Goal: Information Seeking & Learning: Learn about a topic

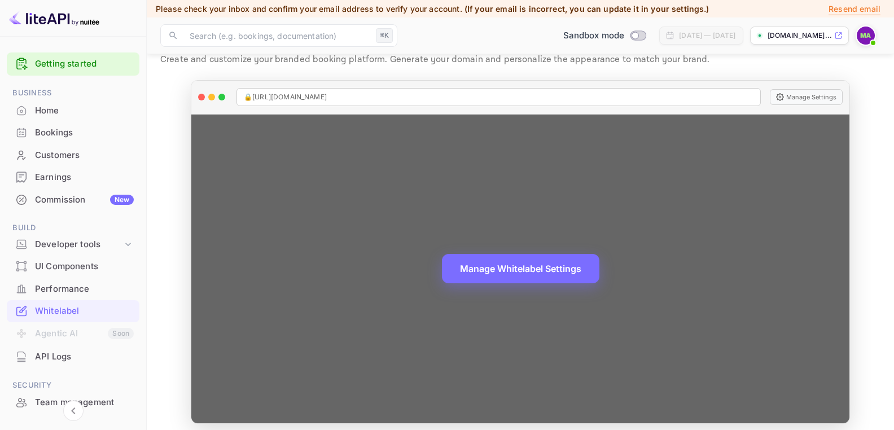
scroll to position [47, 0]
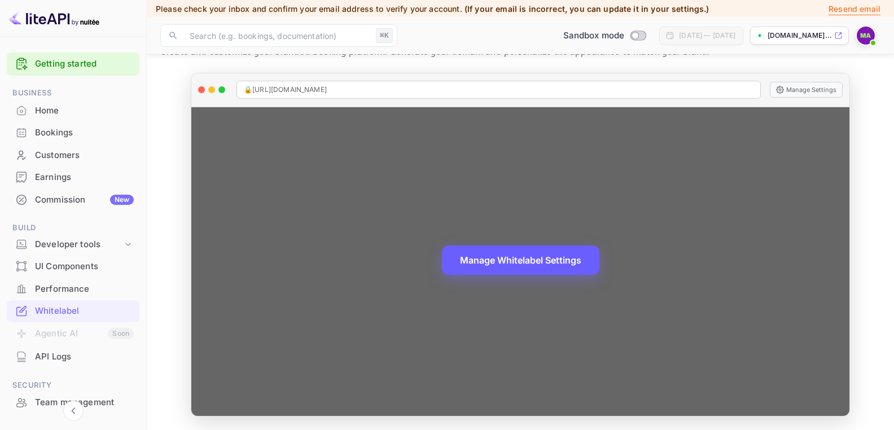
click at [538, 260] on button "Manage Whitelabel Settings" at bounding box center [520, 260] width 157 height 29
click at [696, 124] on div "Manage Whitelabel Settings" at bounding box center [520, 261] width 658 height 309
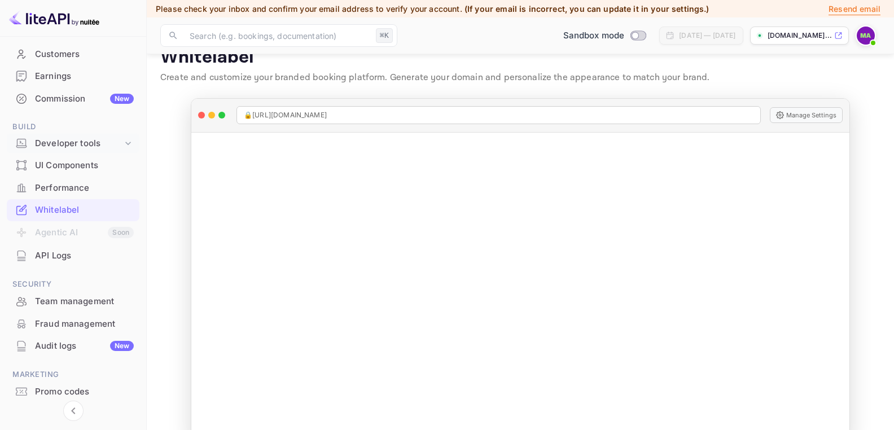
scroll to position [106, 0]
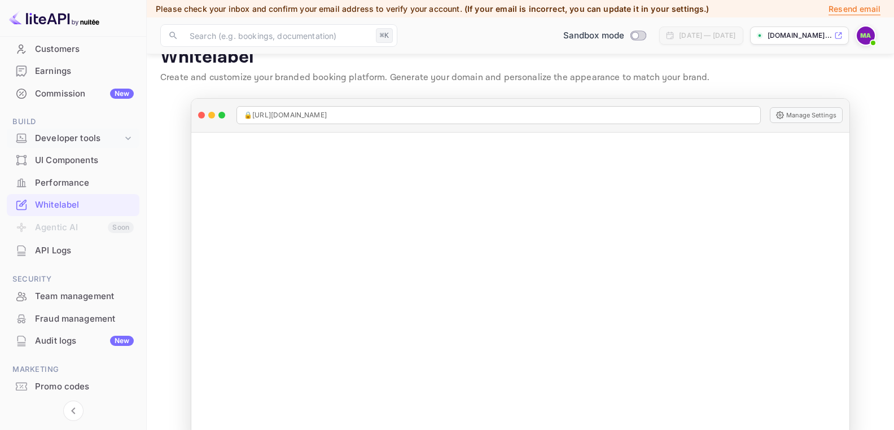
click at [126, 136] on icon at bounding box center [127, 138] width 11 height 11
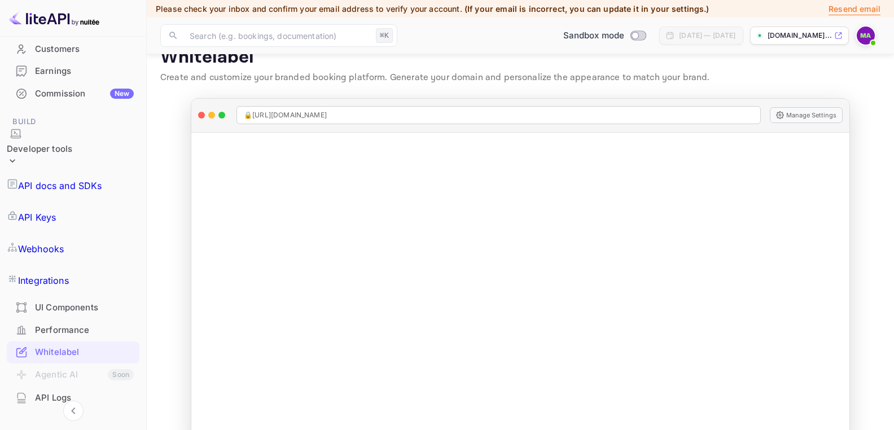
click at [56, 211] on p "API Keys" at bounding box center [37, 218] width 38 height 14
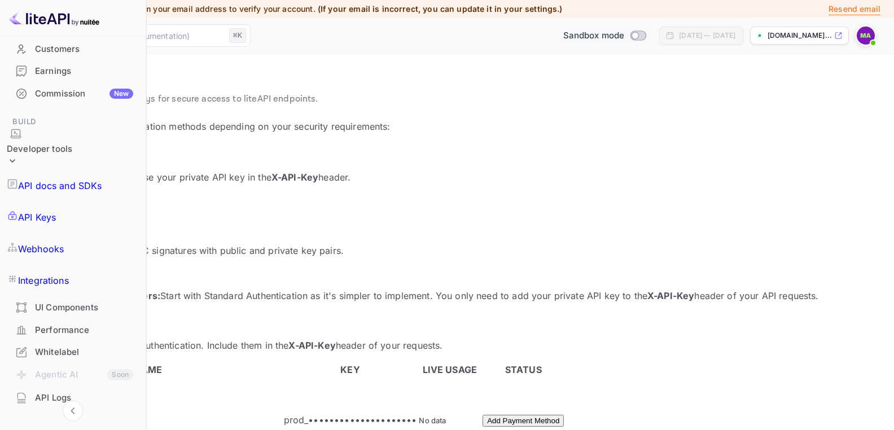
click at [624, 35] on input "Switch to Production mode" at bounding box center [635, 35] width 23 height 7
click at [588, 75] on div at bounding box center [447, 215] width 894 height 430
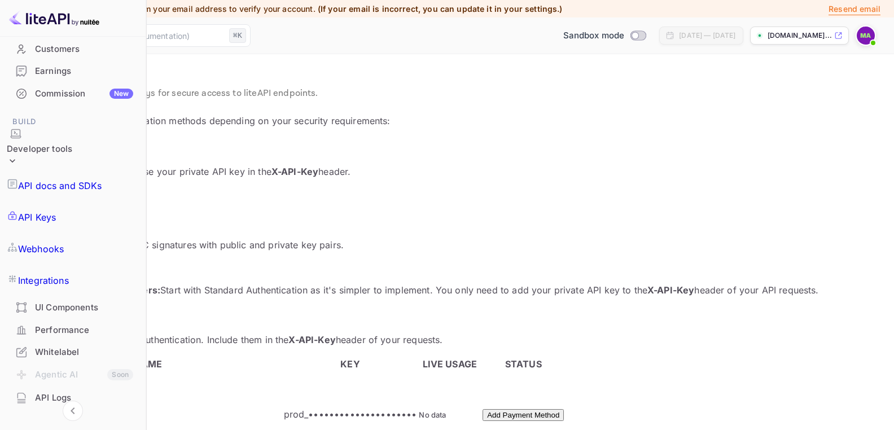
click at [68, 346] on div "Whitelabel" at bounding box center [84, 352] width 98 height 13
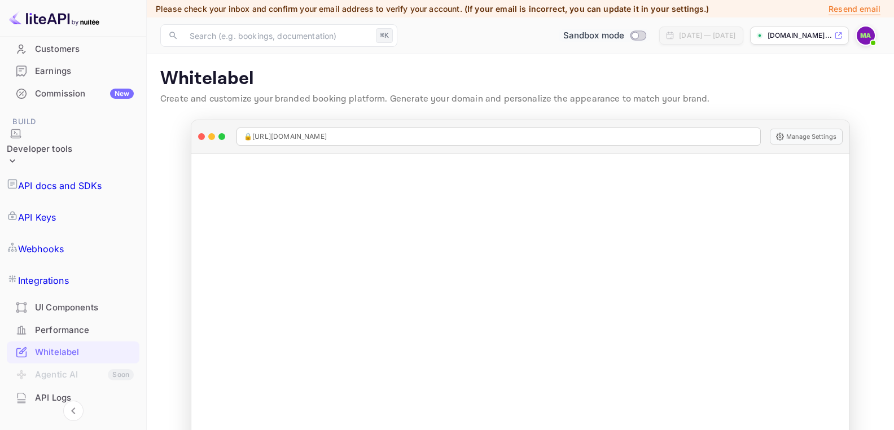
click at [624, 33] on input "Switch to Production mode" at bounding box center [635, 35] width 23 height 7
checkbox input "false"
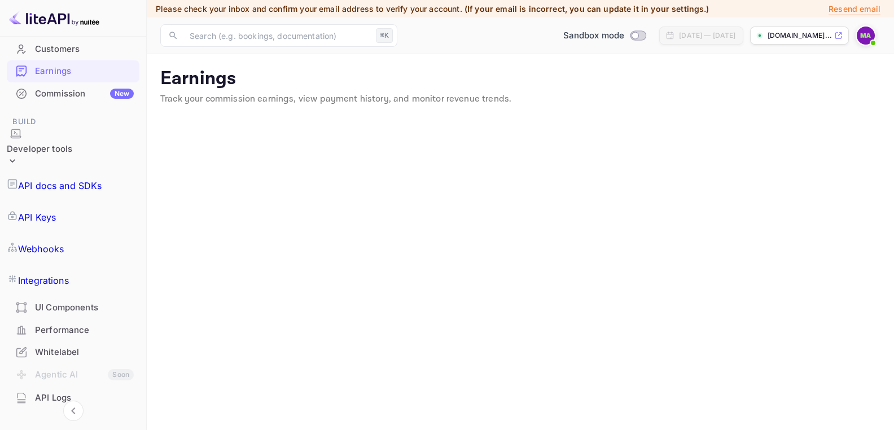
scroll to position [9, 0]
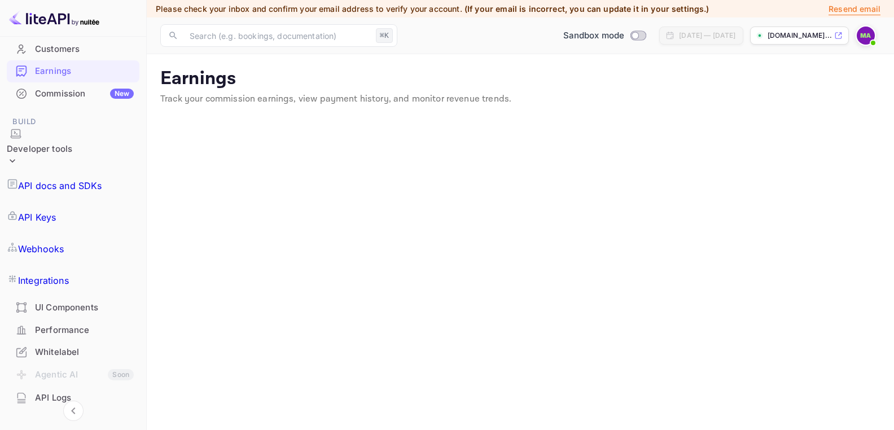
click at [49, 211] on p "API Keys" at bounding box center [37, 218] width 38 height 14
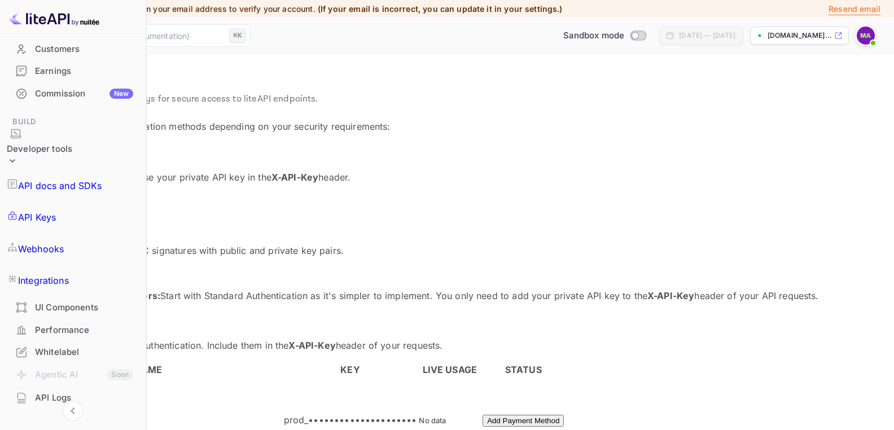
click at [79, 346] on div "Whitelabel" at bounding box center [84, 352] width 98 height 13
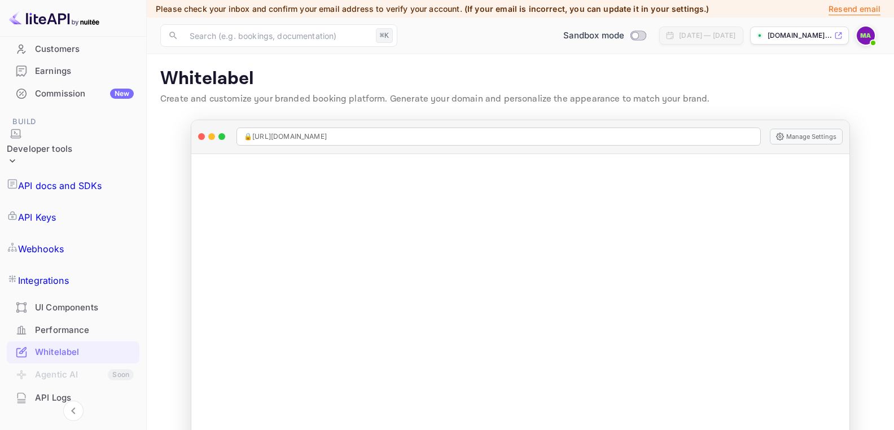
click at [56, 211] on p "API Keys" at bounding box center [37, 218] width 38 height 14
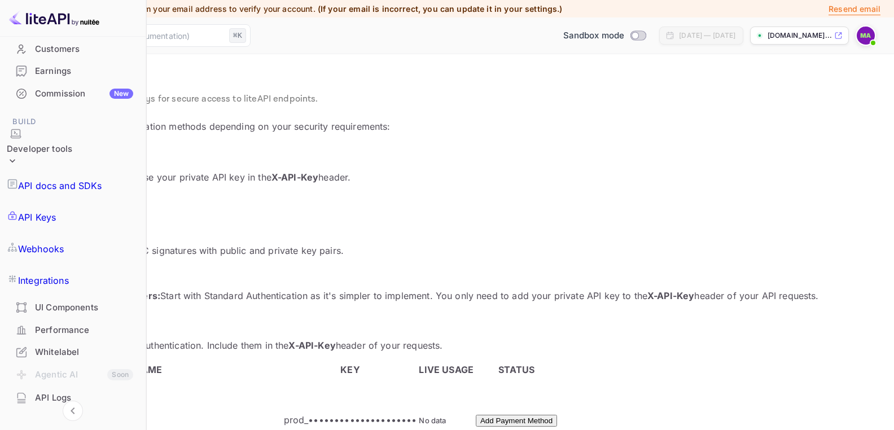
click at [56, 211] on p "API Keys" at bounding box center [37, 218] width 38 height 14
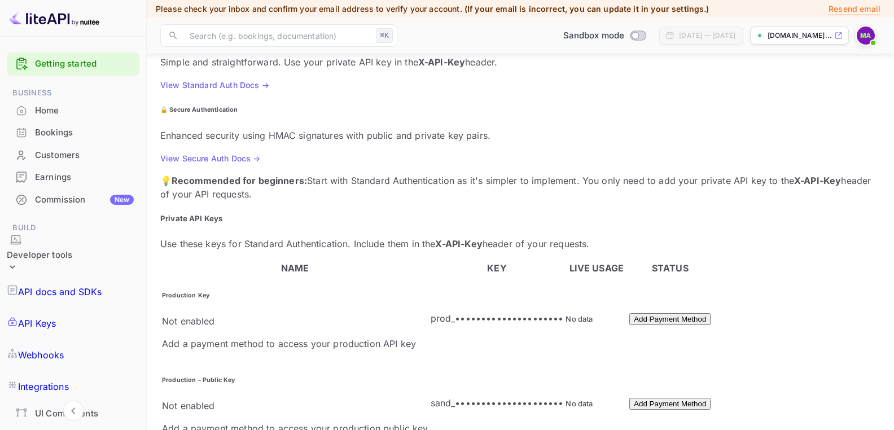
click at [62, 108] on div "Home" at bounding box center [84, 110] width 99 height 13
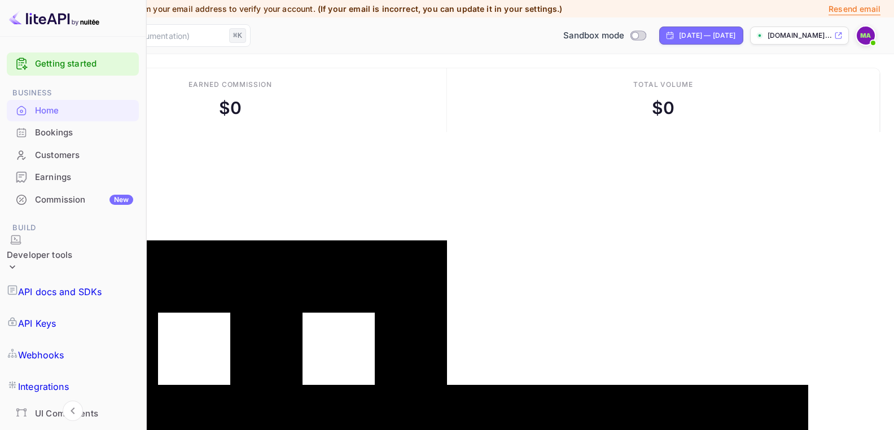
scroll to position [183, 233]
click at [64, 60] on link "Getting started" at bounding box center [84, 64] width 98 height 13
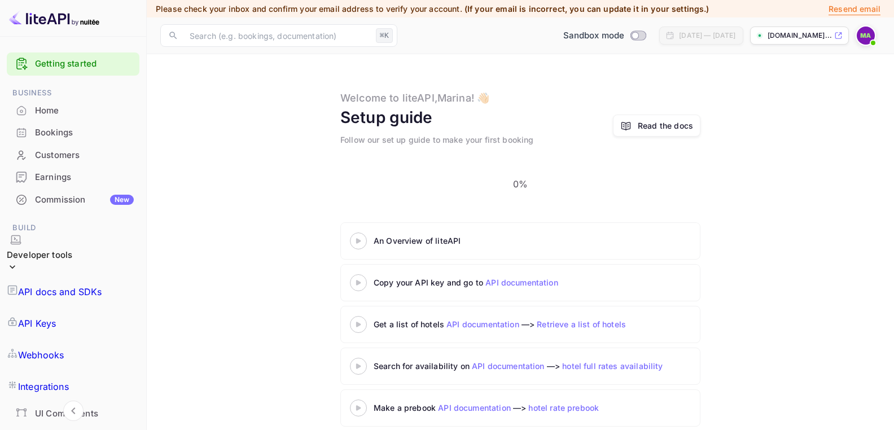
click at [357, 238] on 3 at bounding box center [358, 240] width 5 height 5
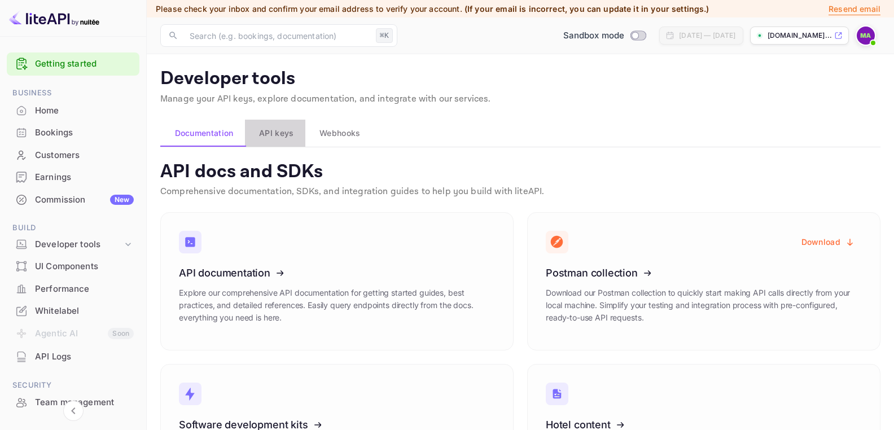
click at [275, 132] on span "API keys" at bounding box center [276, 133] width 34 height 14
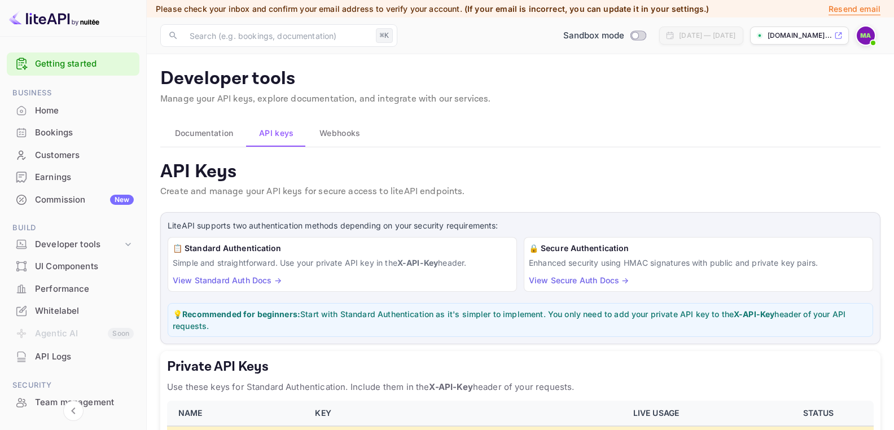
click at [342, 134] on span "Webhooks" at bounding box center [340, 133] width 41 height 14
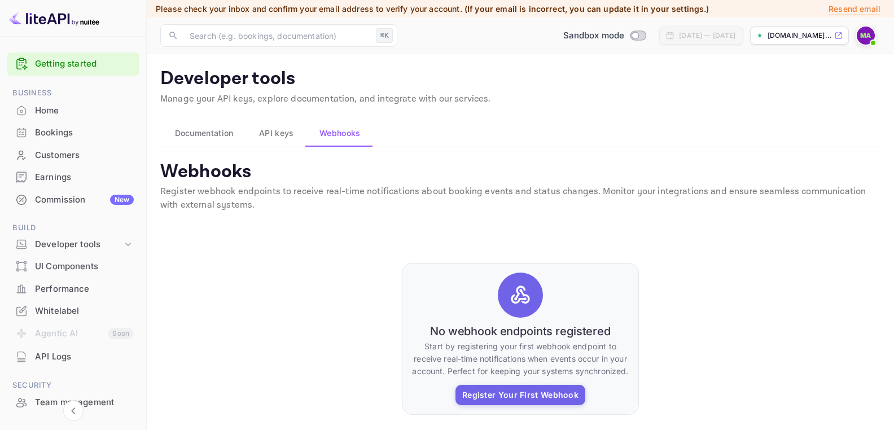
click at [285, 133] on span "API keys" at bounding box center [276, 133] width 34 height 14
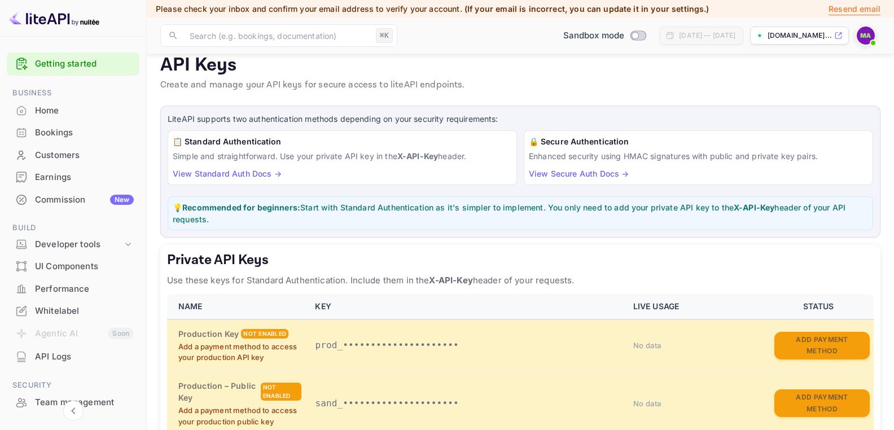
scroll to position [109, 0]
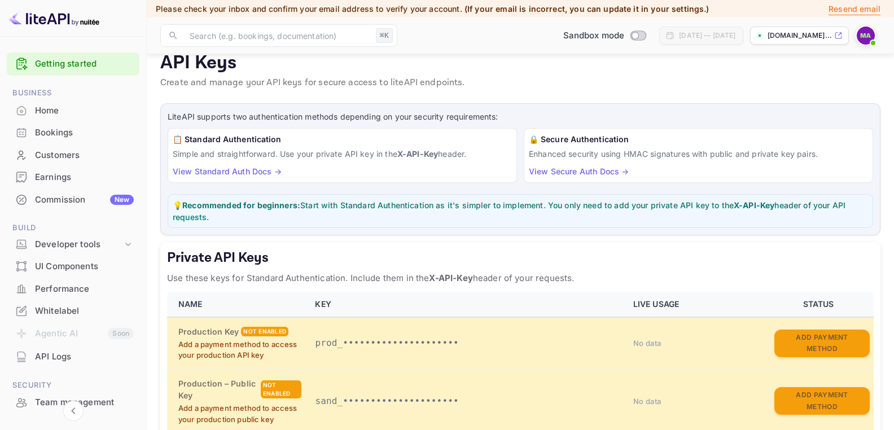
click at [240, 169] on link "View Standard Auth Docs →" at bounding box center [227, 172] width 109 height 10
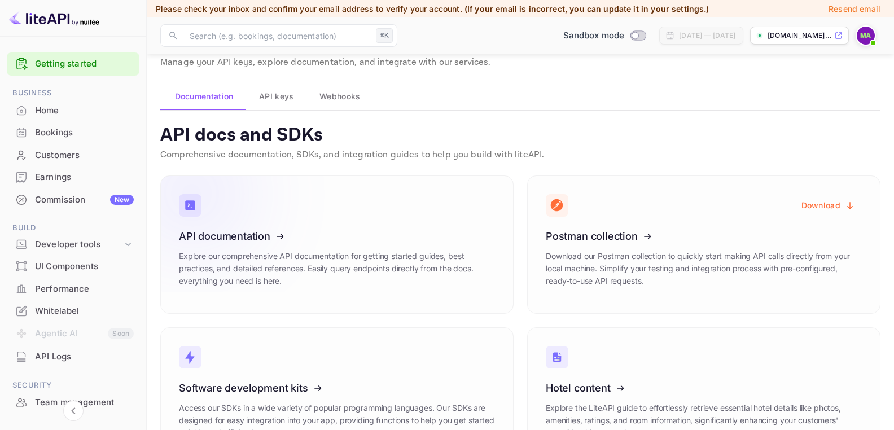
scroll to position [87, 0]
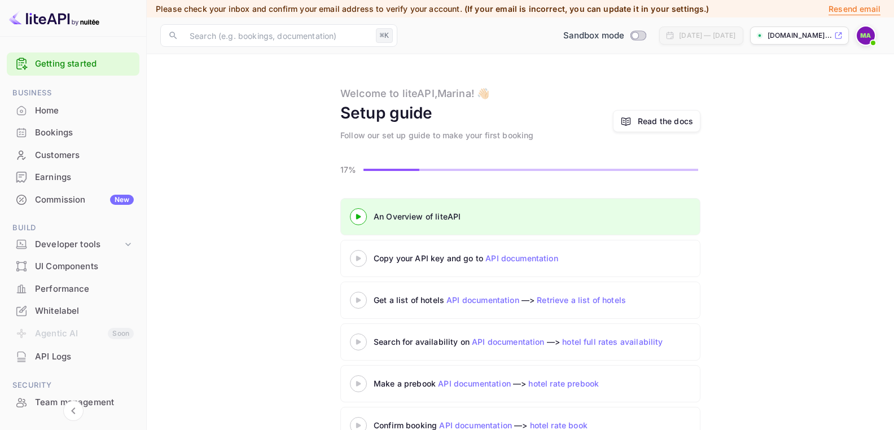
scroll to position [1, 0]
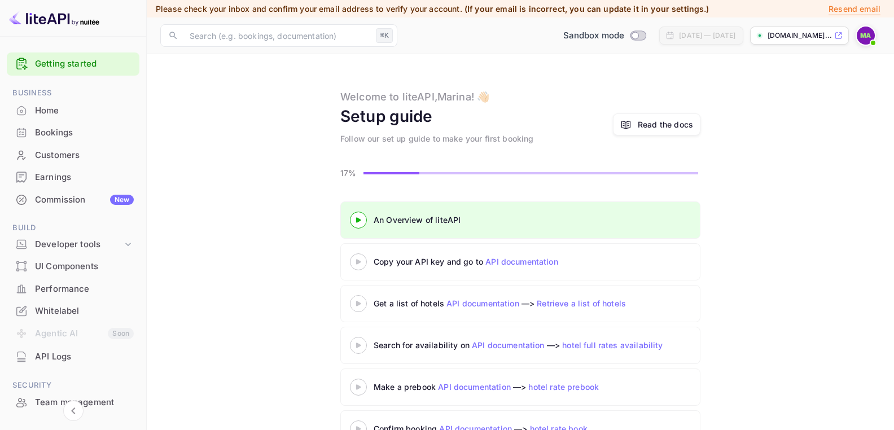
click at [357, 263] on 3 at bounding box center [358, 261] width 5 height 5
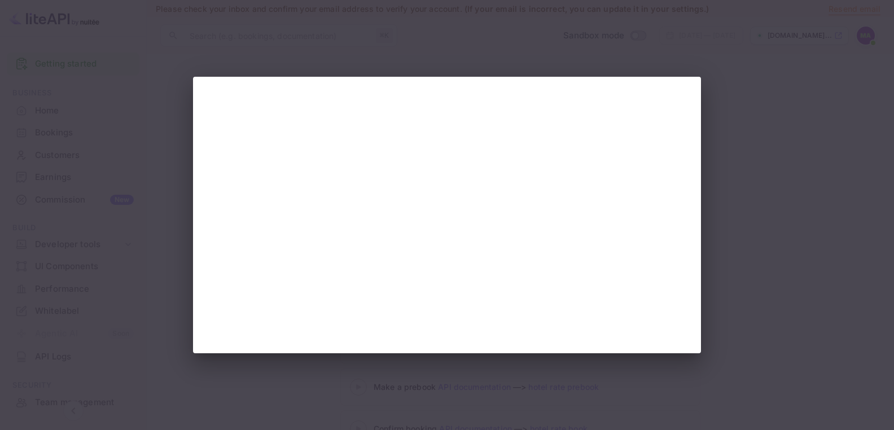
click at [755, 108] on div at bounding box center [447, 215] width 894 height 430
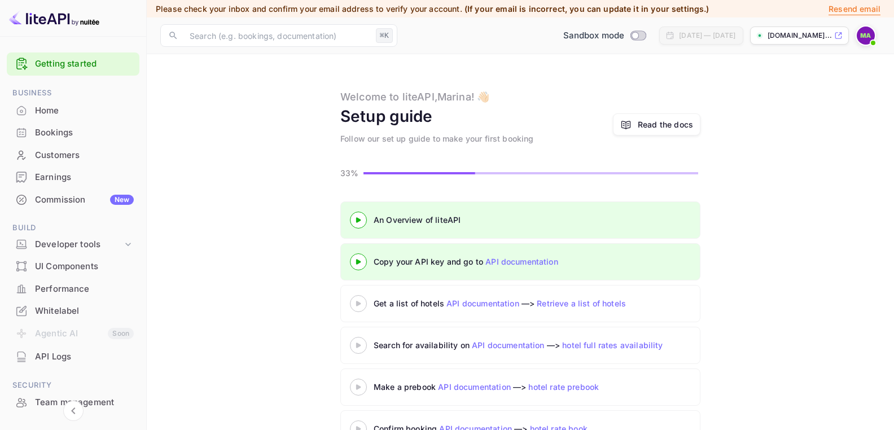
click at [362, 263] on icon at bounding box center [359, 262] width 40 height 6
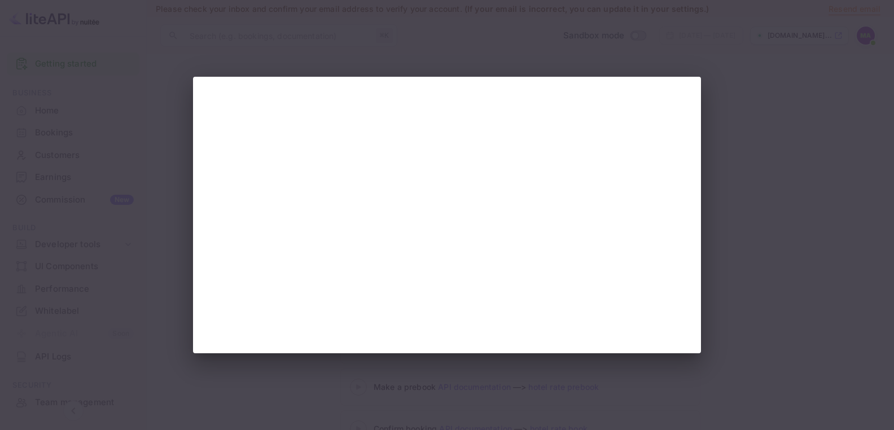
click at [194, 62] on div at bounding box center [447, 215] width 894 height 430
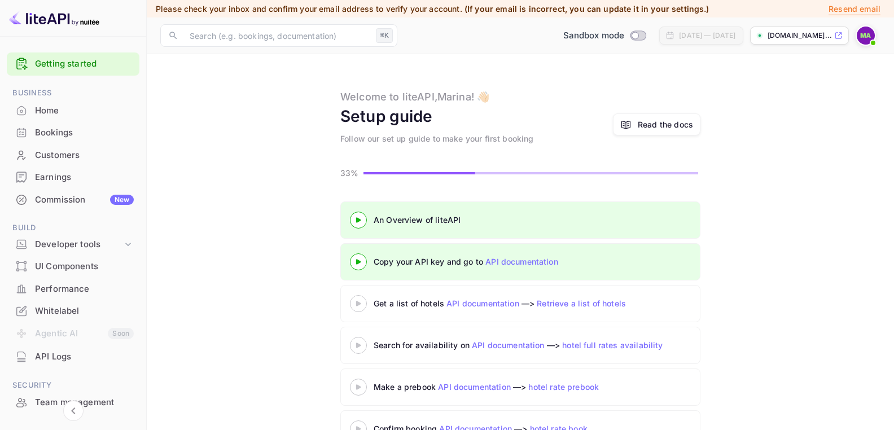
click at [387, 227] on div "An Overview of liteAPI" at bounding box center [503, 220] width 306 height 17
click at [356, 222] on 3 at bounding box center [358, 219] width 5 height 5
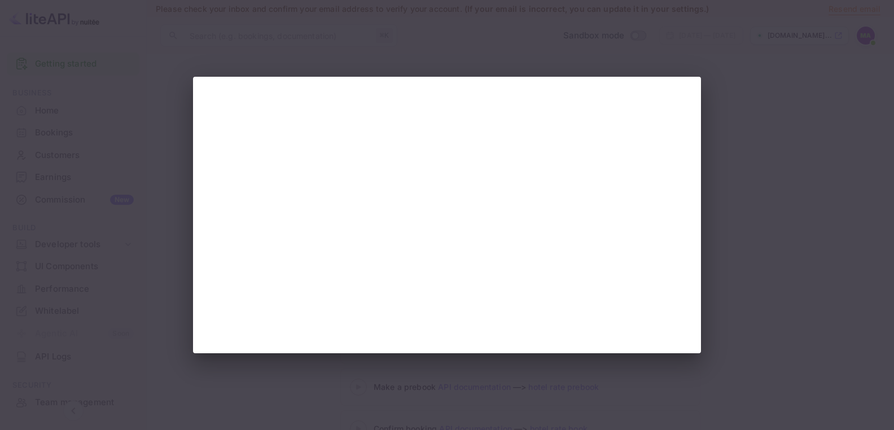
click at [756, 255] on div at bounding box center [447, 215] width 894 height 430
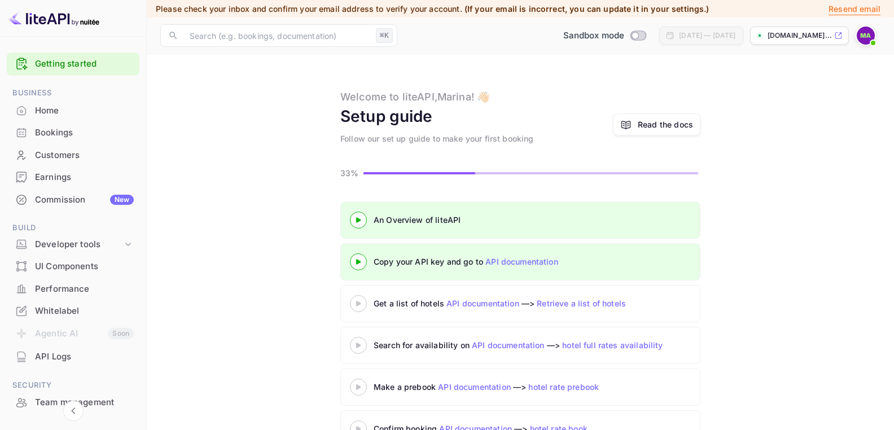
scroll to position [1, 0]
click at [426, 259] on div "Copy your API key and go to API documentation" at bounding box center [515, 262] width 282 height 12
click at [361, 262] on icon at bounding box center [359, 262] width 40 height 6
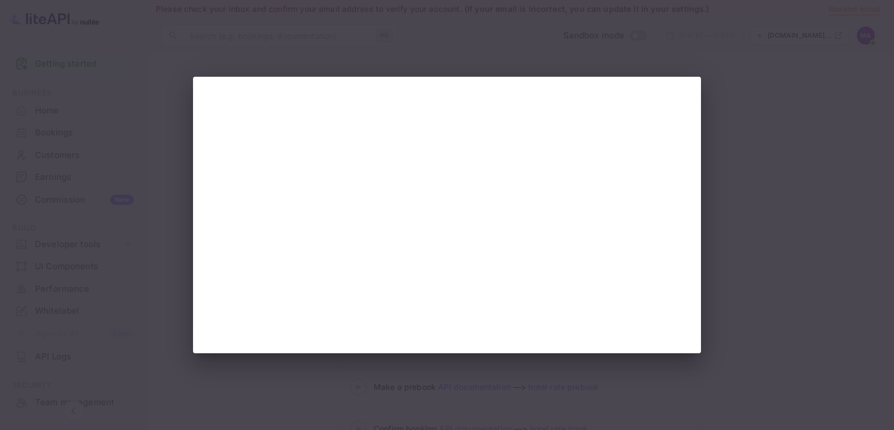
click at [764, 205] on div at bounding box center [447, 215] width 894 height 430
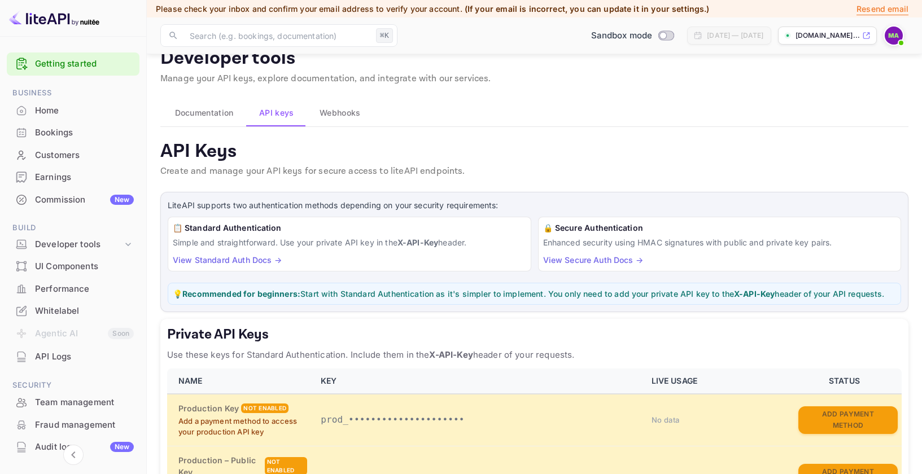
scroll to position [21, 0]
click at [209, 115] on span "Documentation" at bounding box center [204, 113] width 59 height 14
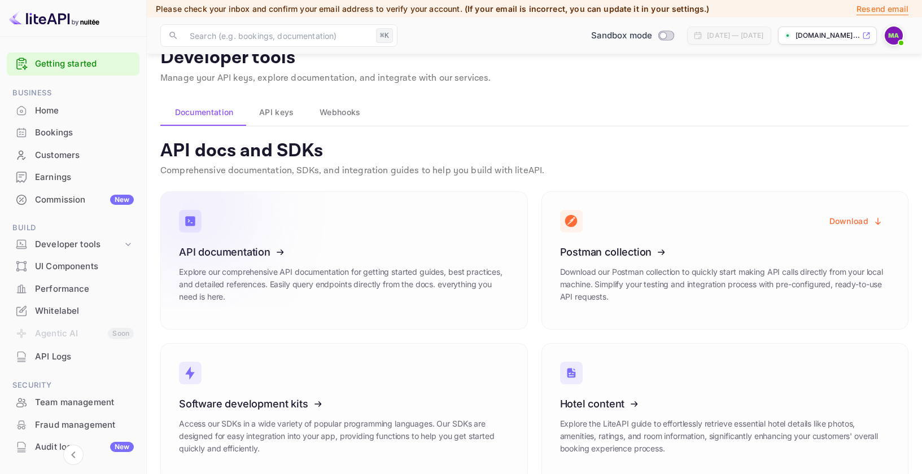
click at [250, 246] on icon at bounding box center [249, 250] width 176 height 116
click at [278, 112] on span "API keys" at bounding box center [276, 113] width 34 height 14
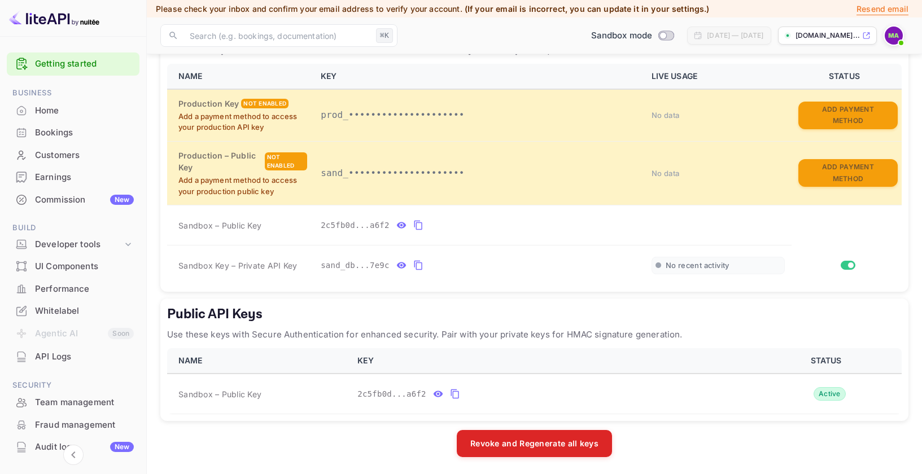
scroll to position [326, 0]
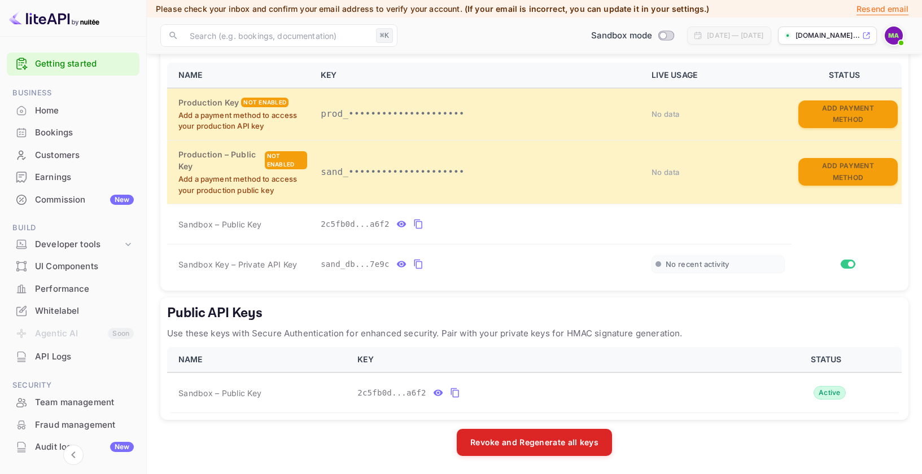
click at [78, 198] on div "Commission New" at bounding box center [84, 200] width 99 height 13
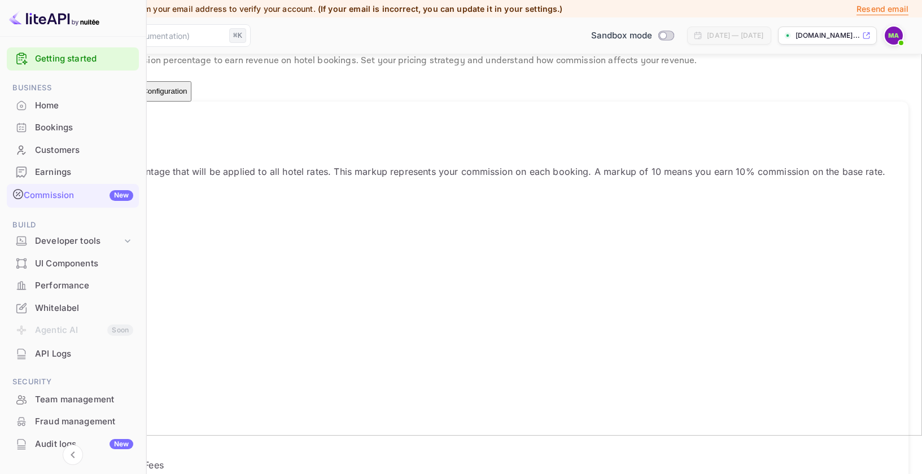
scroll to position [40, 0]
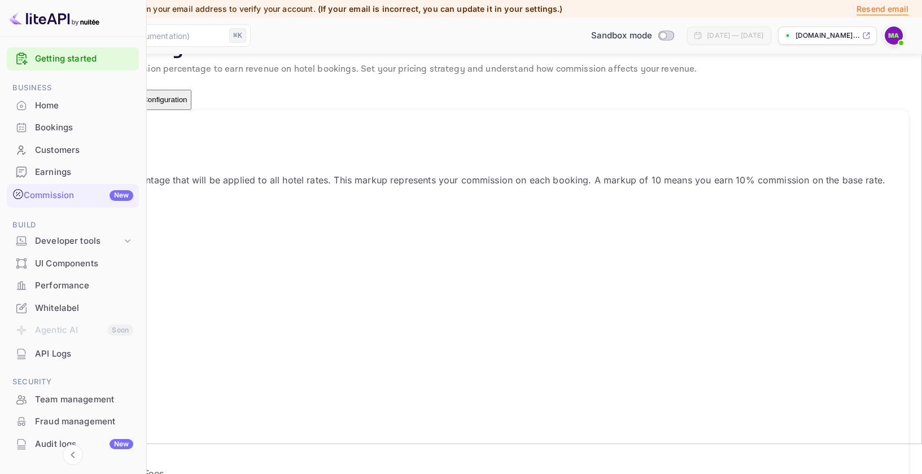
click at [117, 104] on div "Optimizations New" at bounding box center [95, 99] width 46 height 17
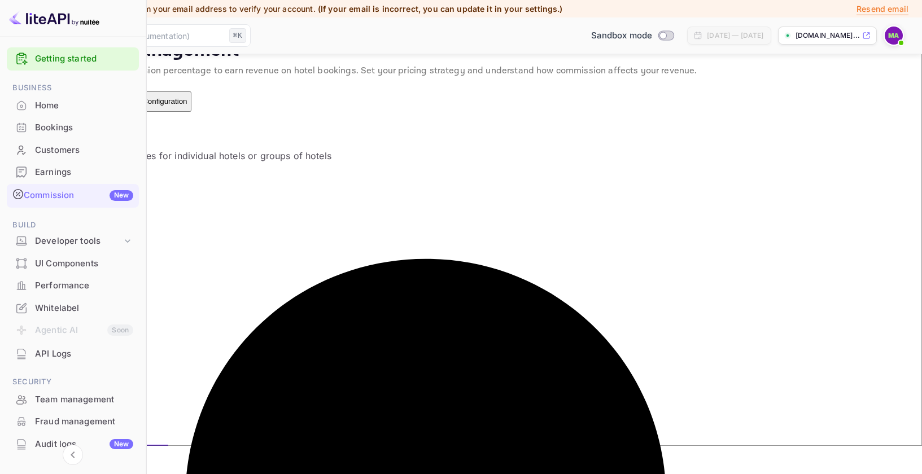
scroll to position [9, 0]
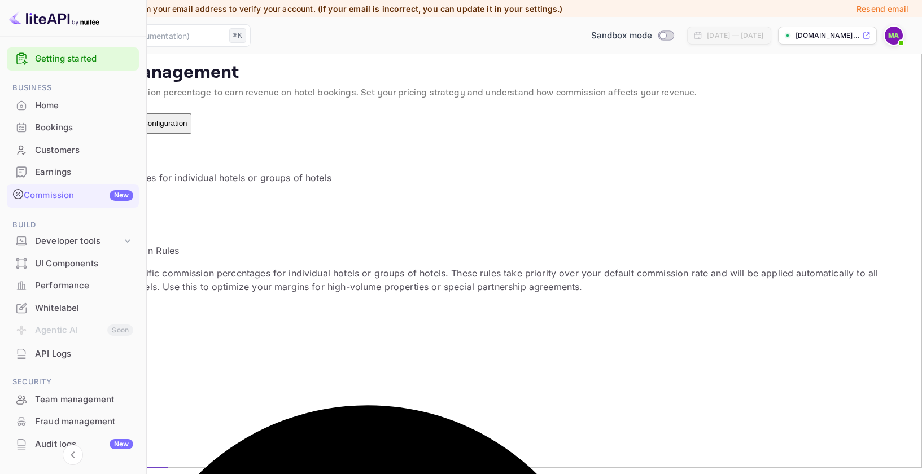
click at [67, 123] on button "Configuration" at bounding box center [41, 123] width 54 height 20
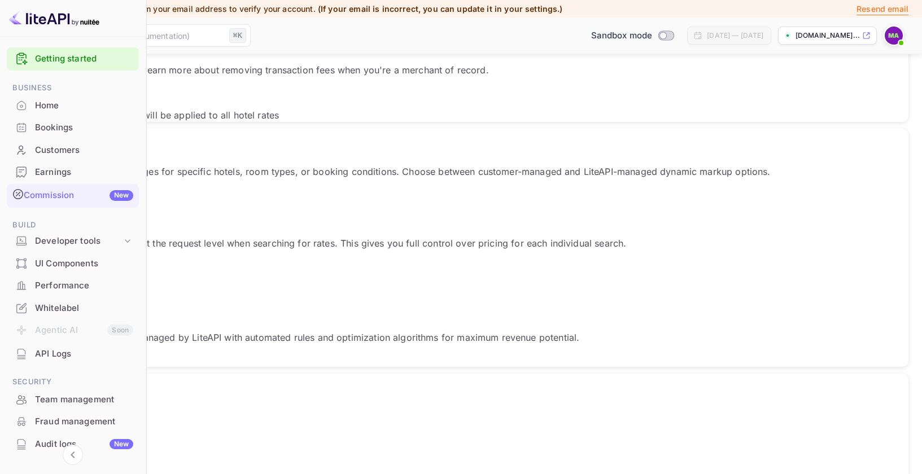
scroll to position [510, 0]
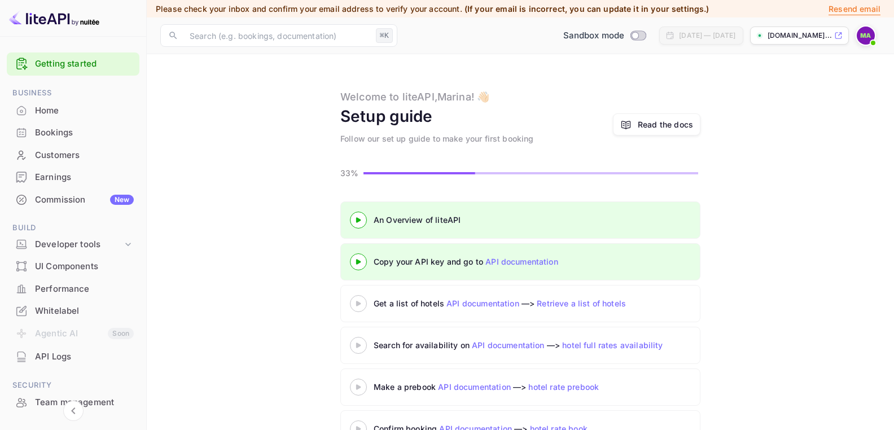
scroll to position [1, 0]
click at [362, 304] on icon at bounding box center [359, 304] width 40 height 6
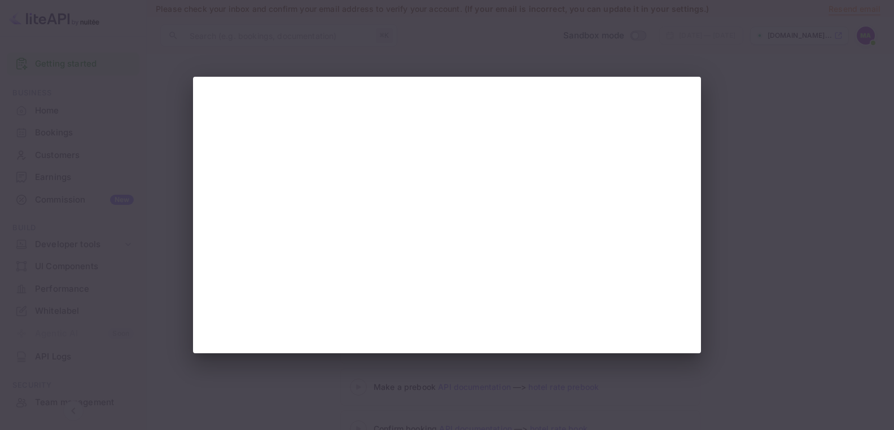
click at [734, 185] on div at bounding box center [447, 215] width 894 height 430
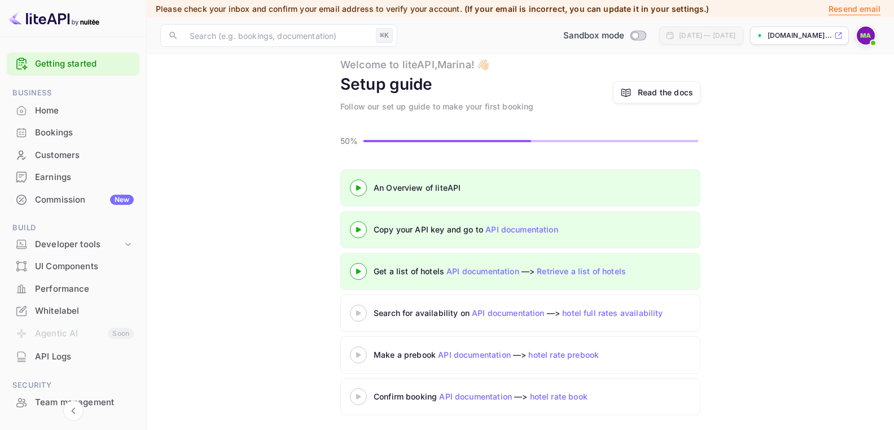
scroll to position [37, 0]
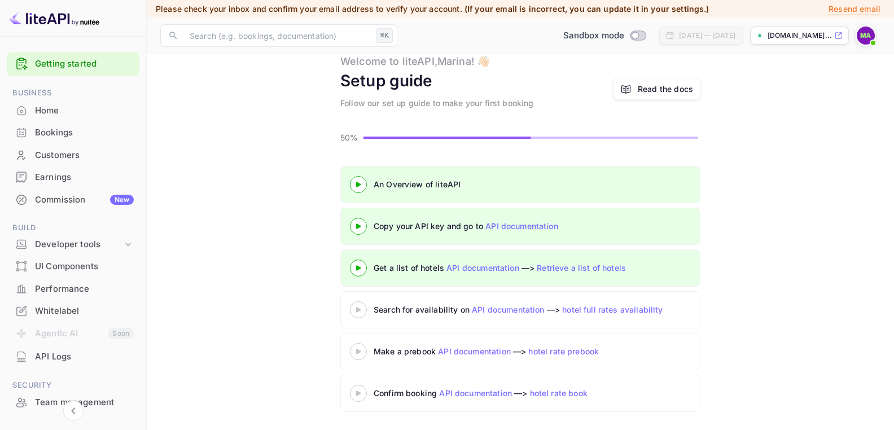
click at [356, 308] on 3 at bounding box center [358, 309] width 5 height 5
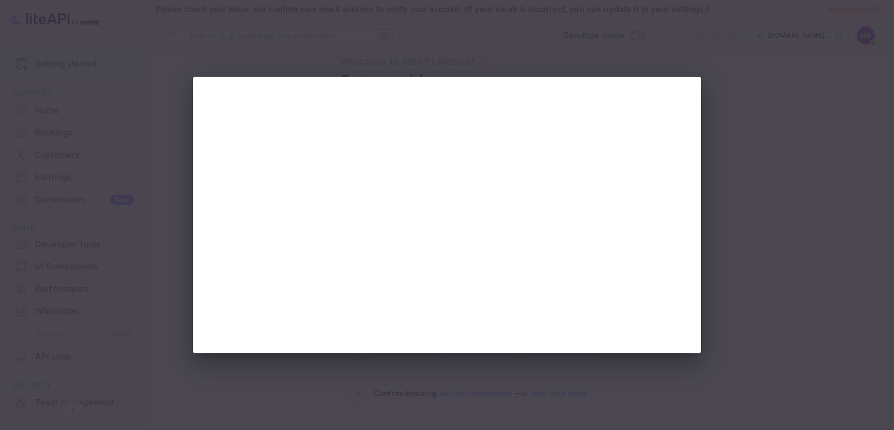
drag, startPoint x: 852, startPoint y: 150, endPoint x: 833, endPoint y: 150, distance: 19.2
click at [850, 150] on div at bounding box center [447, 215] width 894 height 430
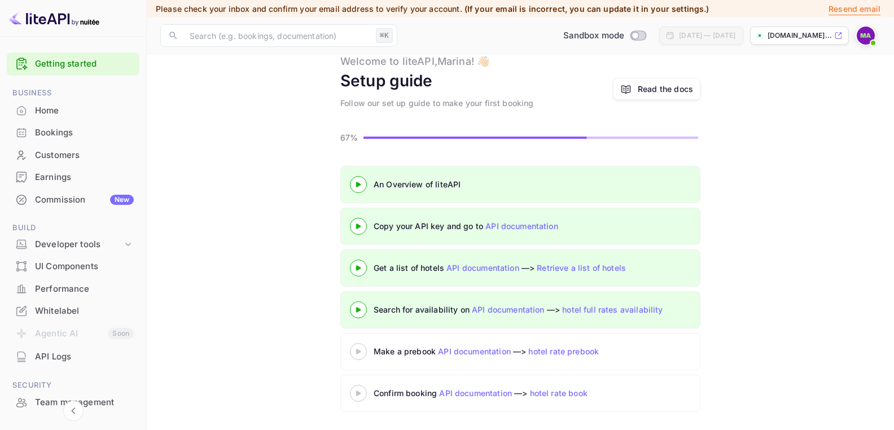
click at [359, 349] on icon at bounding box center [359, 352] width 40 height 6
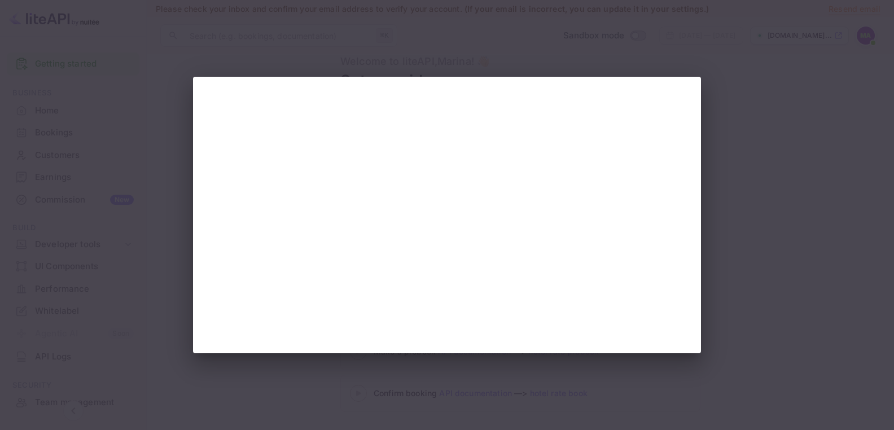
click at [844, 248] on div at bounding box center [447, 215] width 894 height 430
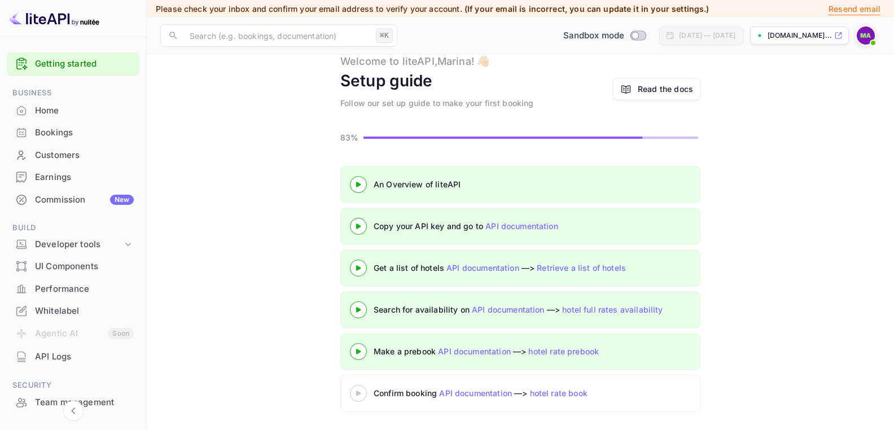
click at [362, 393] on icon at bounding box center [359, 394] width 40 height 6
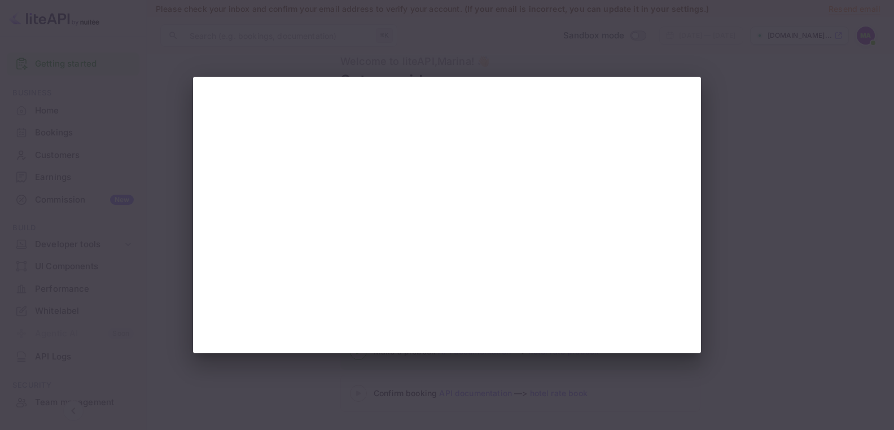
click at [817, 146] on div at bounding box center [447, 215] width 894 height 430
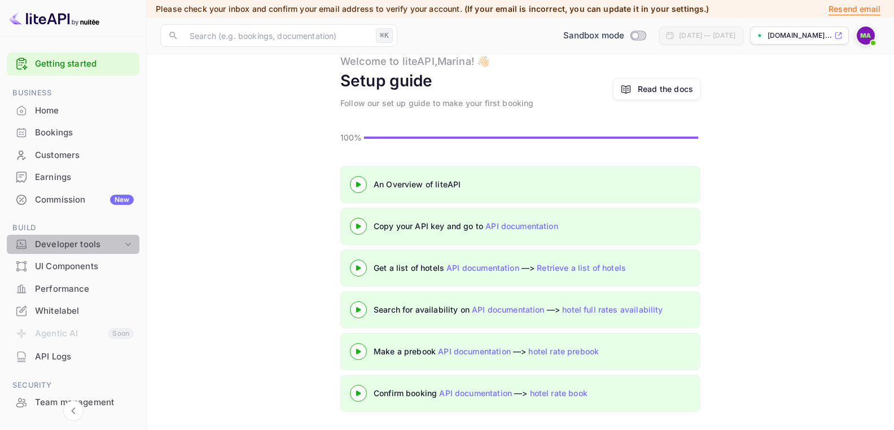
click at [120, 242] on div "Developer tools" at bounding box center [78, 244] width 87 height 13
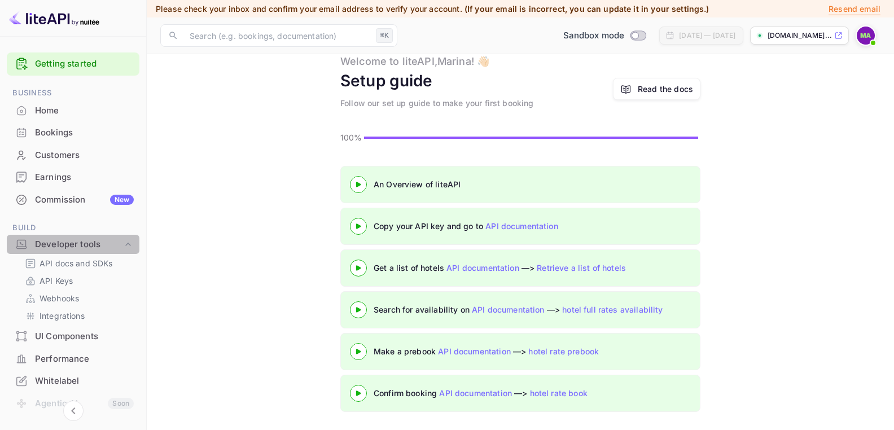
click at [99, 242] on div "Developer tools" at bounding box center [78, 244] width 87 height 13
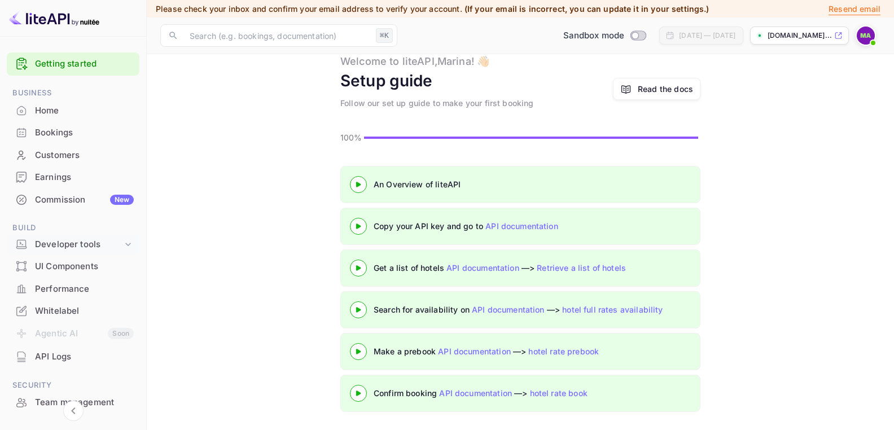
click at [116, 242] on div "Developer tools" at bounding box center [78, 244] width 87 height 13
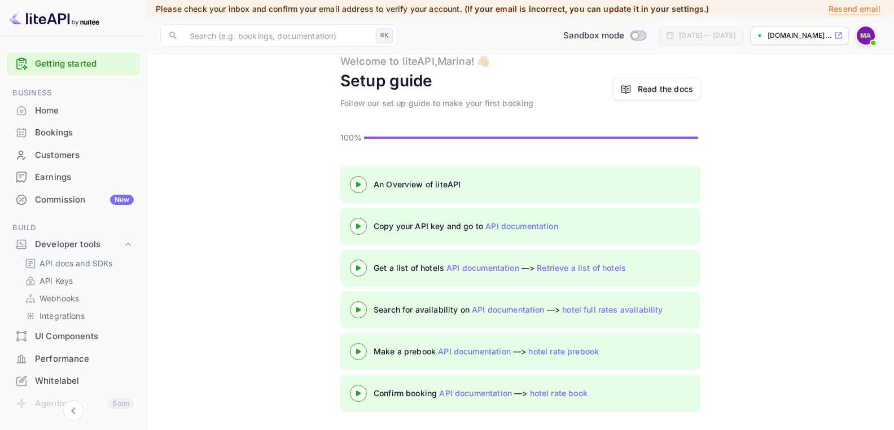
click at [87, 262] on p "API docs and SDKs" at bounding box center [76, 263] width 73 height 12
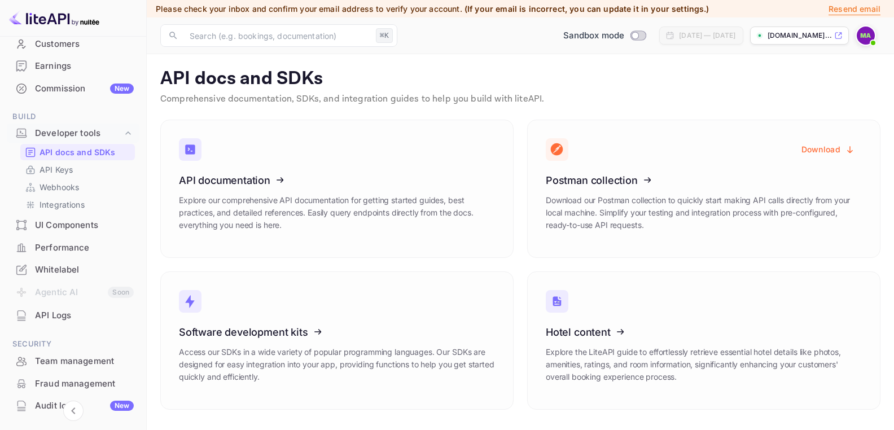
scroll to position [64, 0]
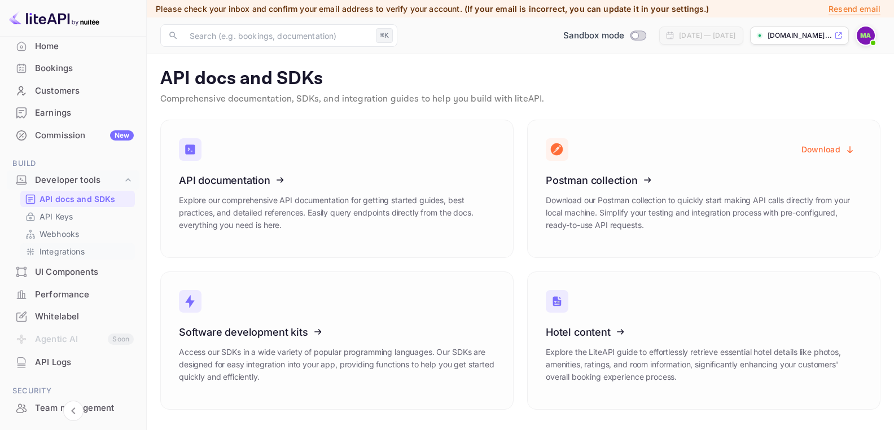
click at [77, 248] on p "Integrations" at bounding box center [62, 252] width 45 height 12
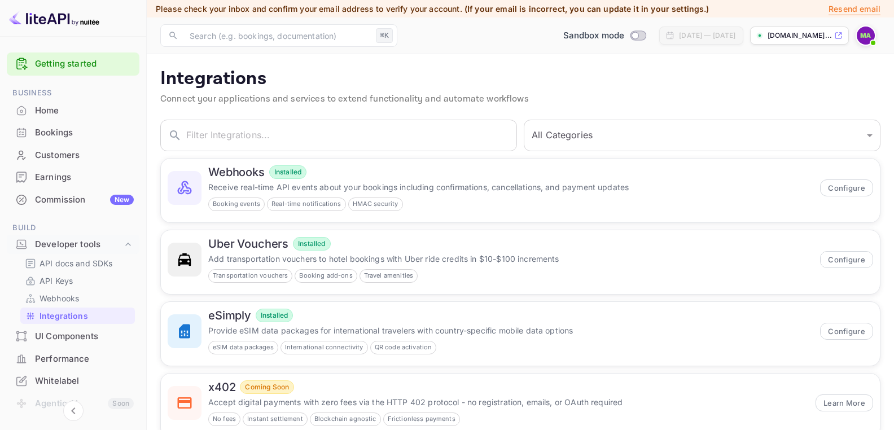
click at [63, 64] on link "Getting started" at bounding box center [84, 64] width 99 height 13
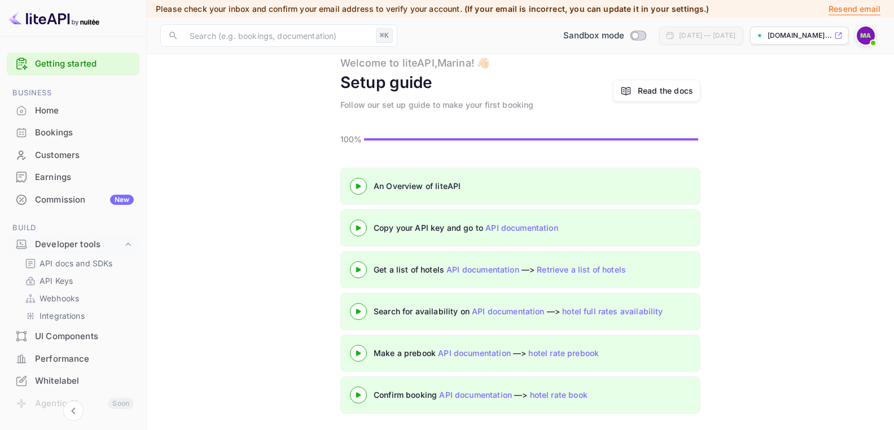
scroll to position [37, 0]
click at [656, 86] on div "Read the docs" at bounding box center [665, 89] width 55 height 12
